Goal: Check status: Check status

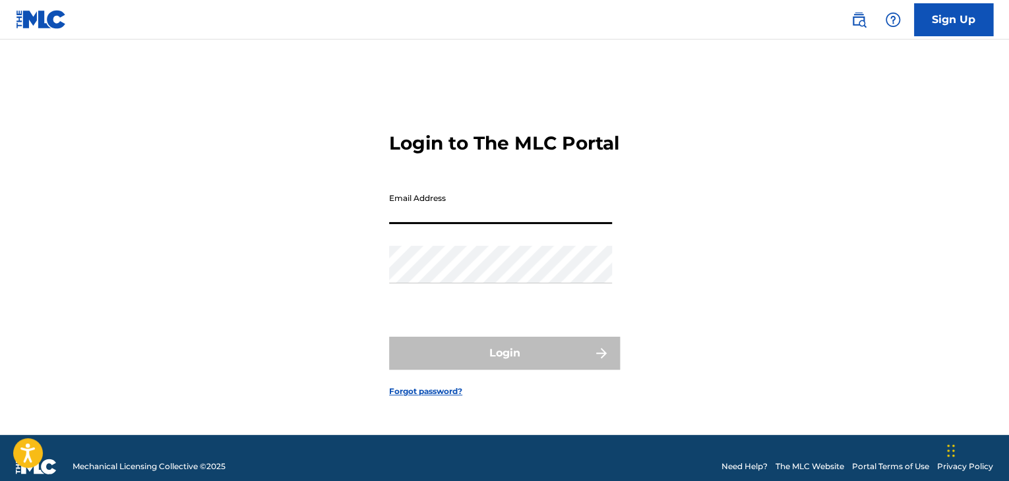
click at [458, 222] on input "Email Address" at bounding box center [500, 206] width 223 height 38
type input "[EMAIL_ADDRESS][DOMAIN_NAME]"
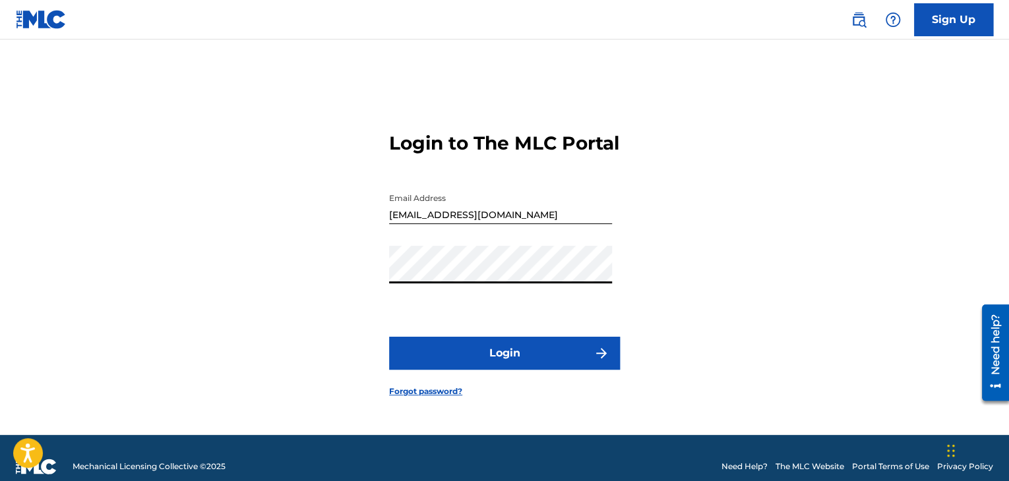
click at [472, 362] on button "Login" at bounding box center [504, 353] width 231 height 33
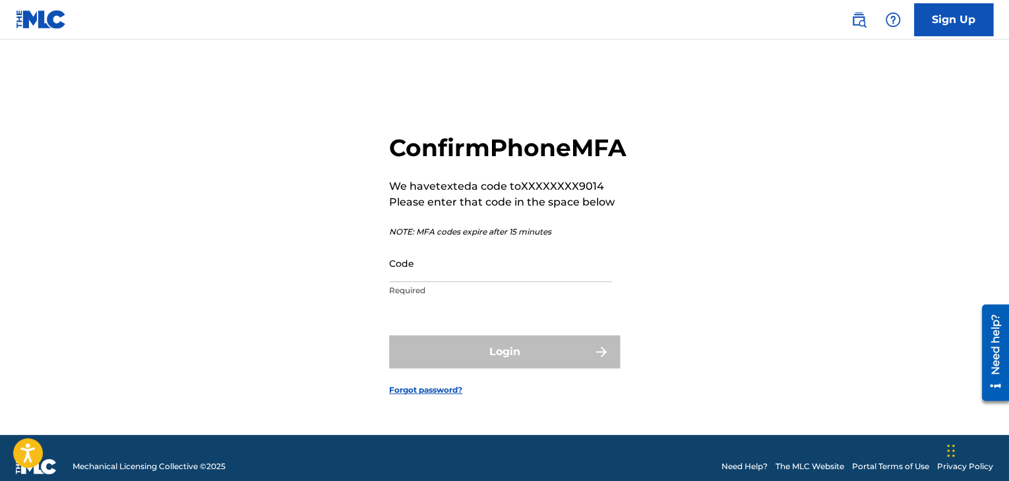
click at [425, 282] on input "Code" at bounding box center [500, 264] width 223 height 38
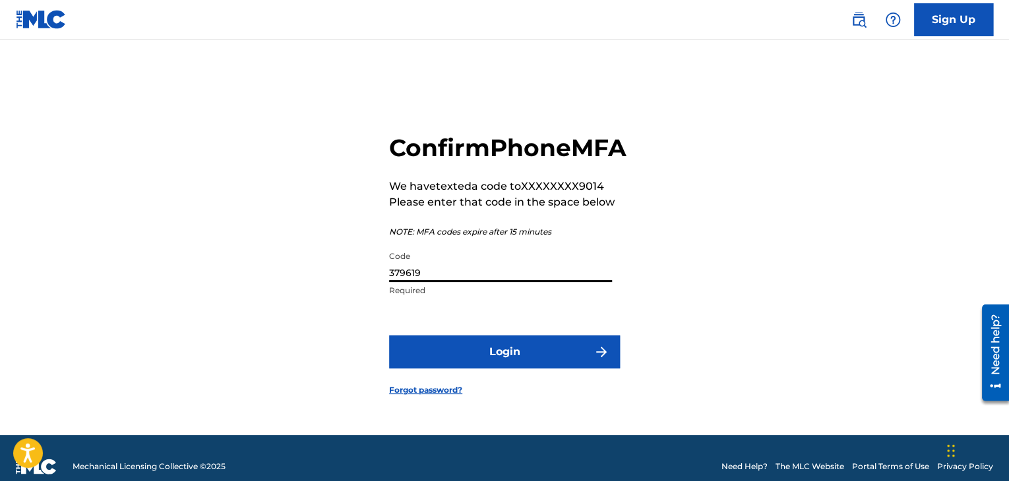
type input "379619"
click at [512, 369] on button "Login" at bounding box center [504, 352] width 231 height 33
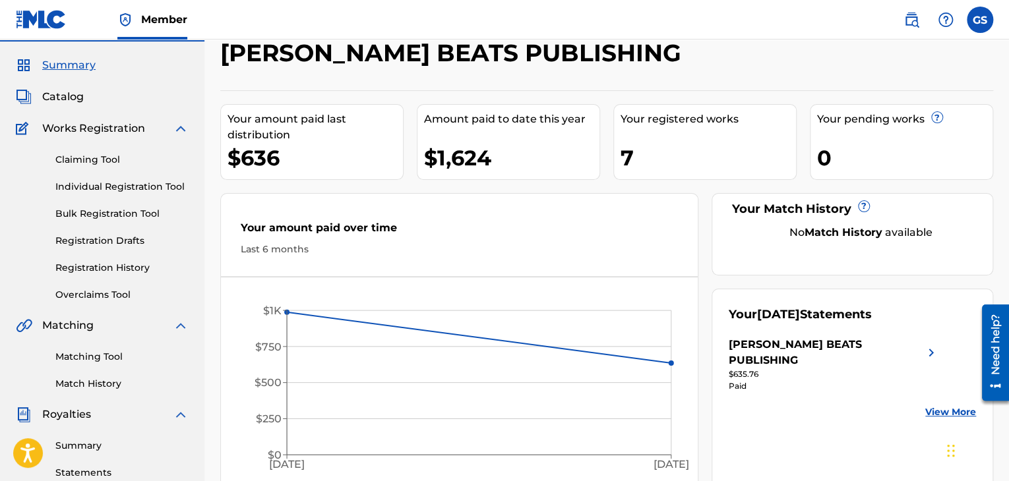
scroll to position [30, 0]
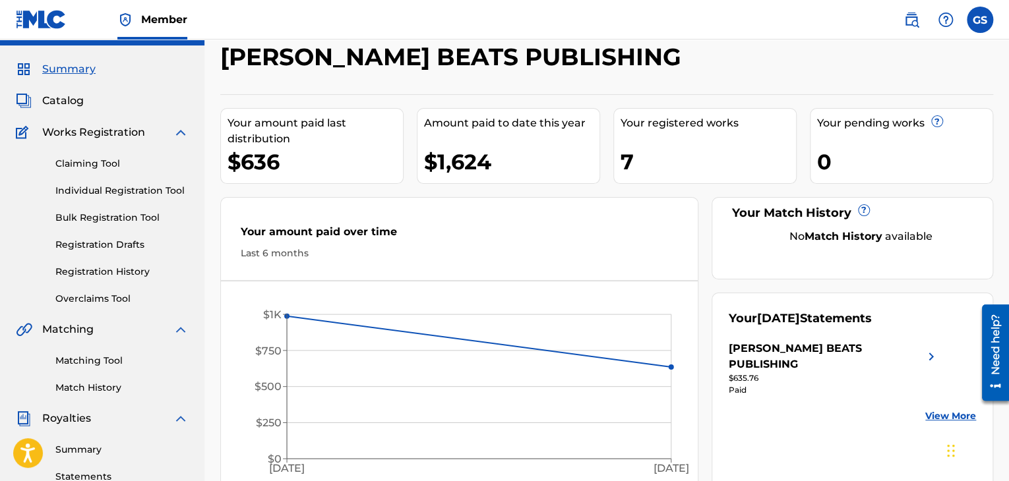
click at [785, 354] on div "[PERSON_NAME] BEATS PUBLISHING" at bounding box center [826, 357] width 195 height 32
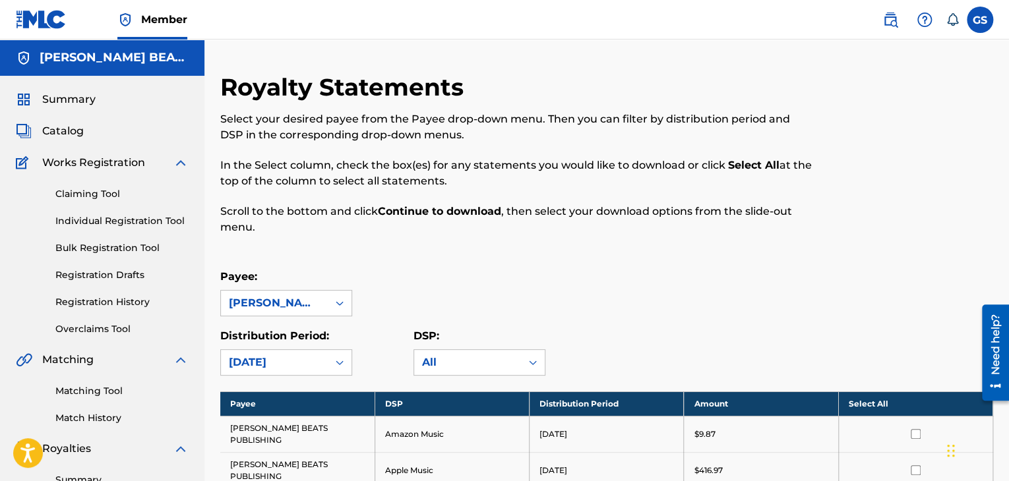
click at [42, 106] on link "Summary" at bounding box center [56, 100] width 80 height 16
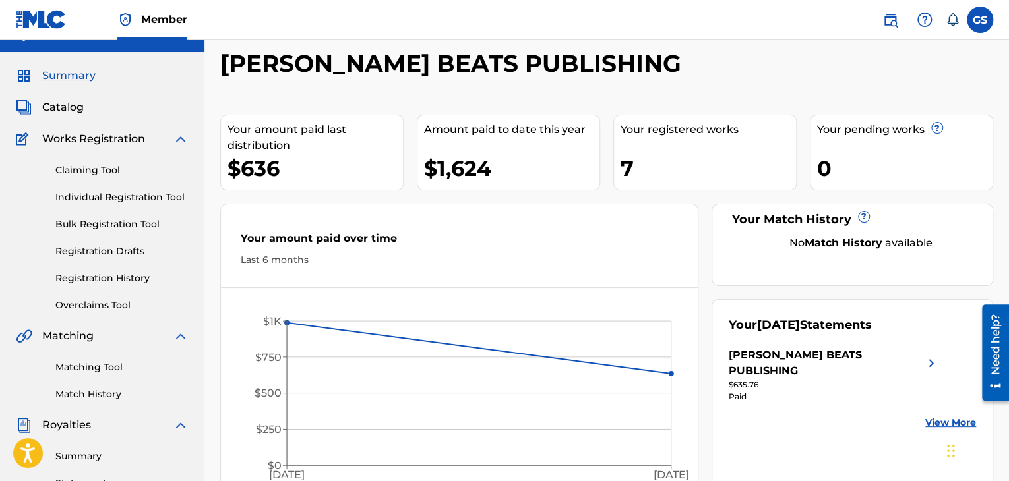
scroll to position [21, 0]
